Goal: Task Accomplishment & Management: Use online tool/utility

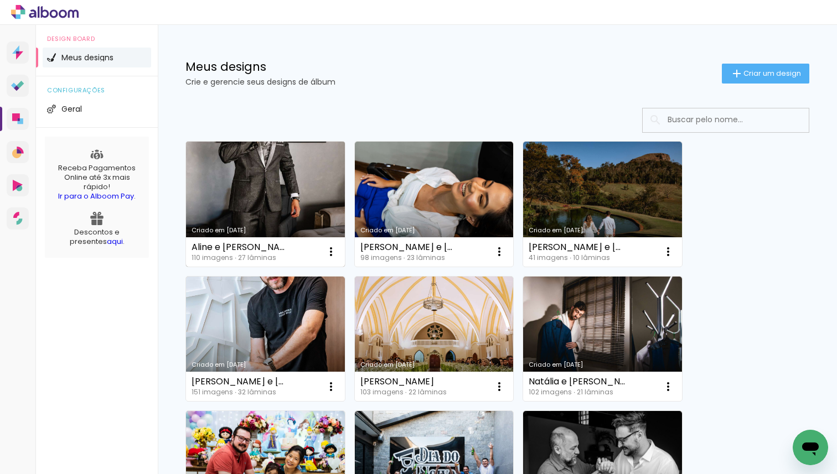
click at [256, 175] on link "Criado em [DATE]" at bounding box center [265, 204] width 159 height 125
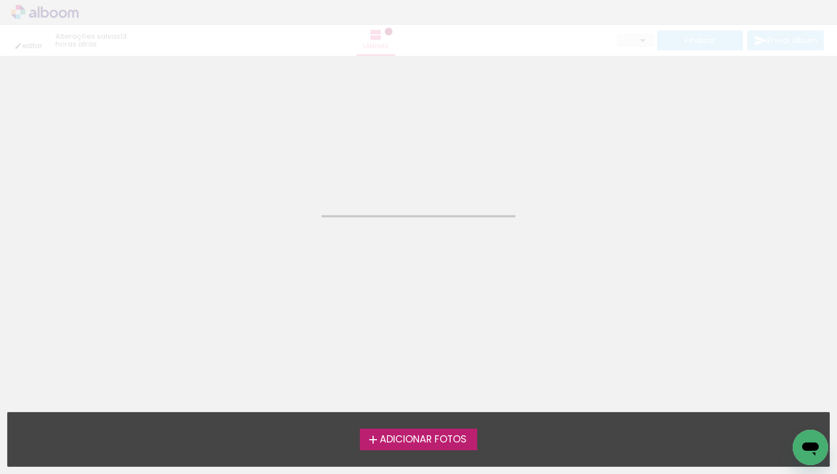
click at [256, 175] on neon-animated-pages "Confirmar Cancelar" at bounding box center [418, 265] width 837 height 418
